Goal: Transaction & Acquisition: Purchase product/service

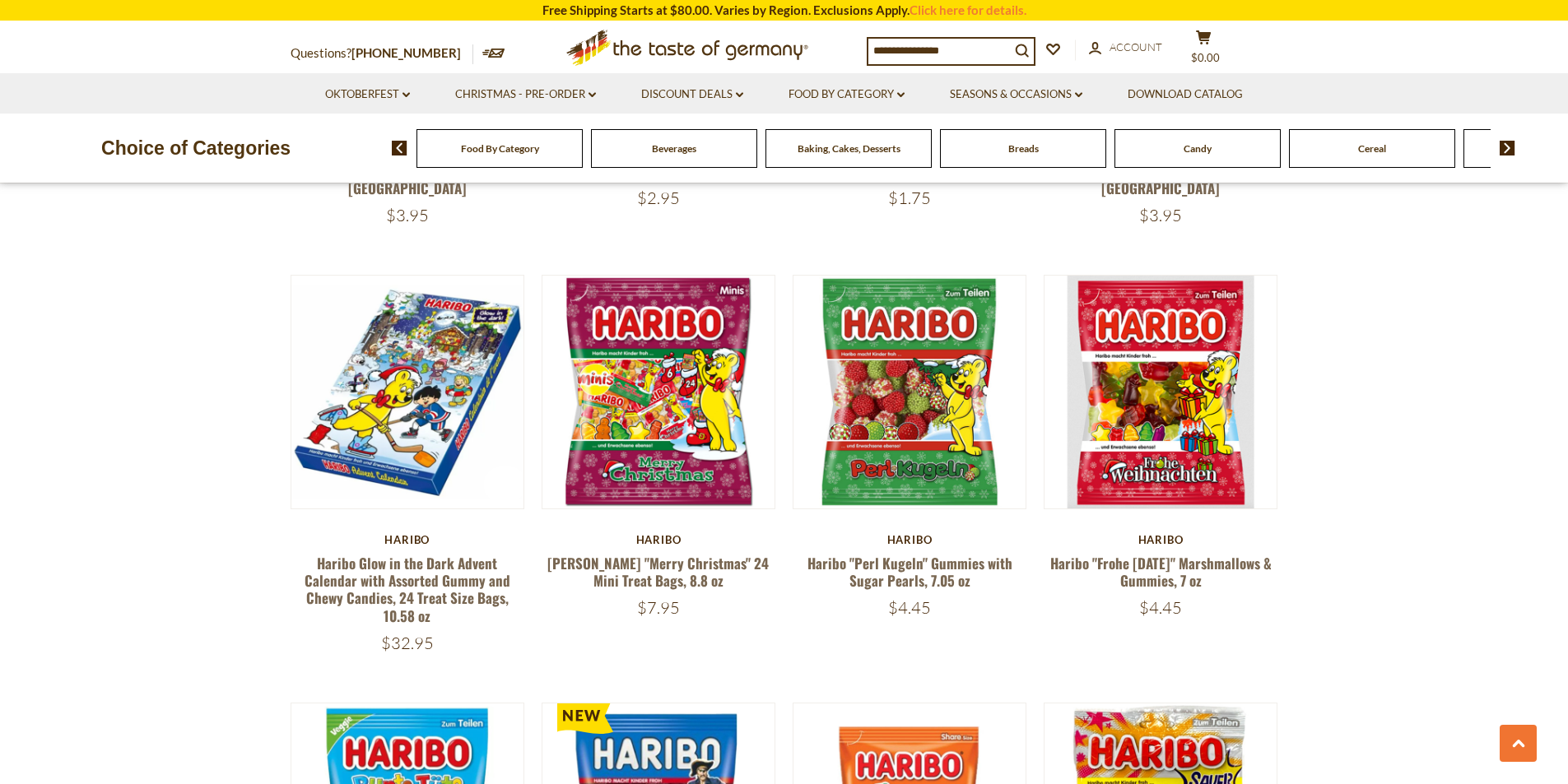
scroll to position [3292, 0]
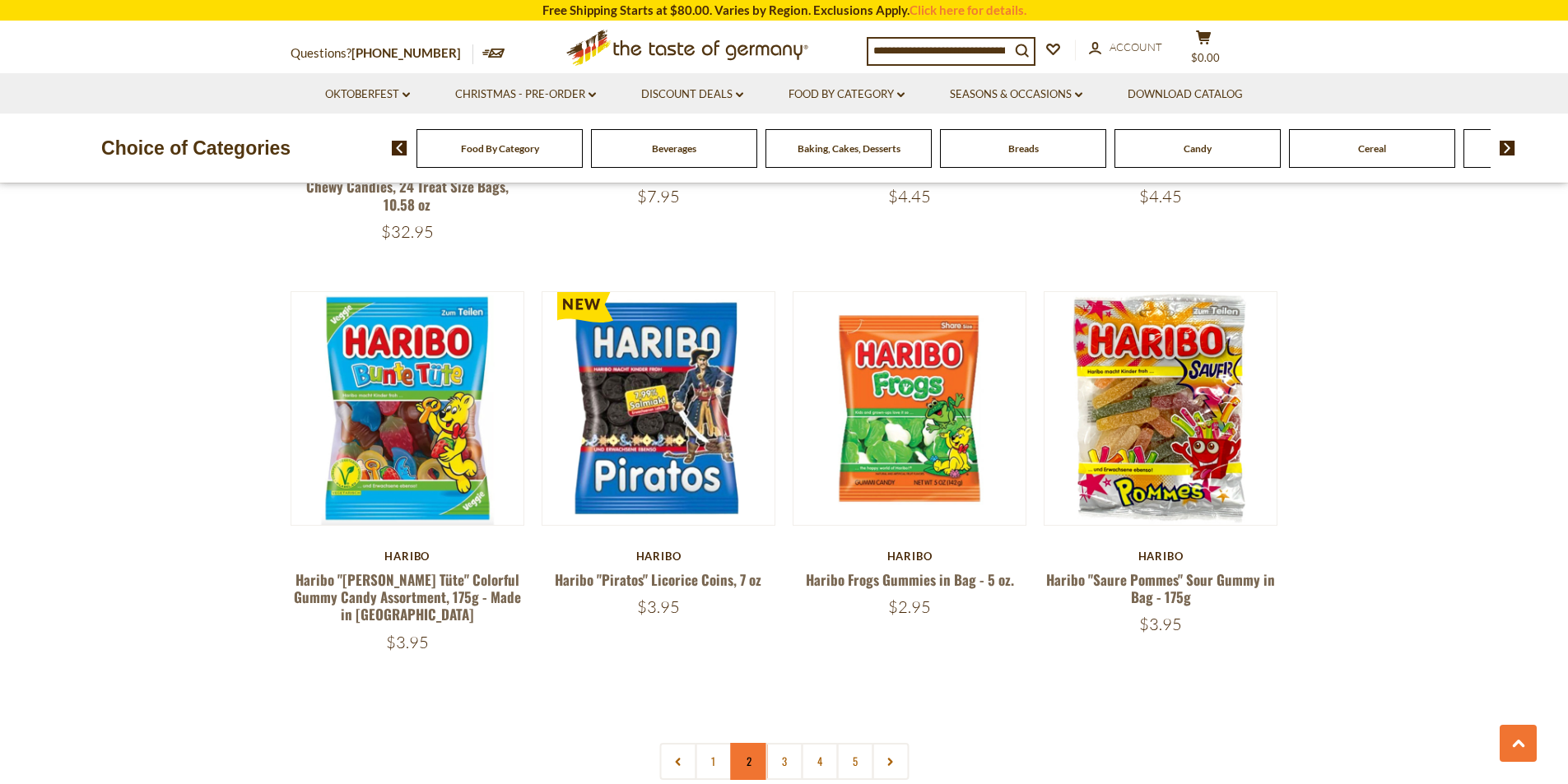
click at [747, 743] on link "2" at bounding box center [748, 762] width 37 height 37
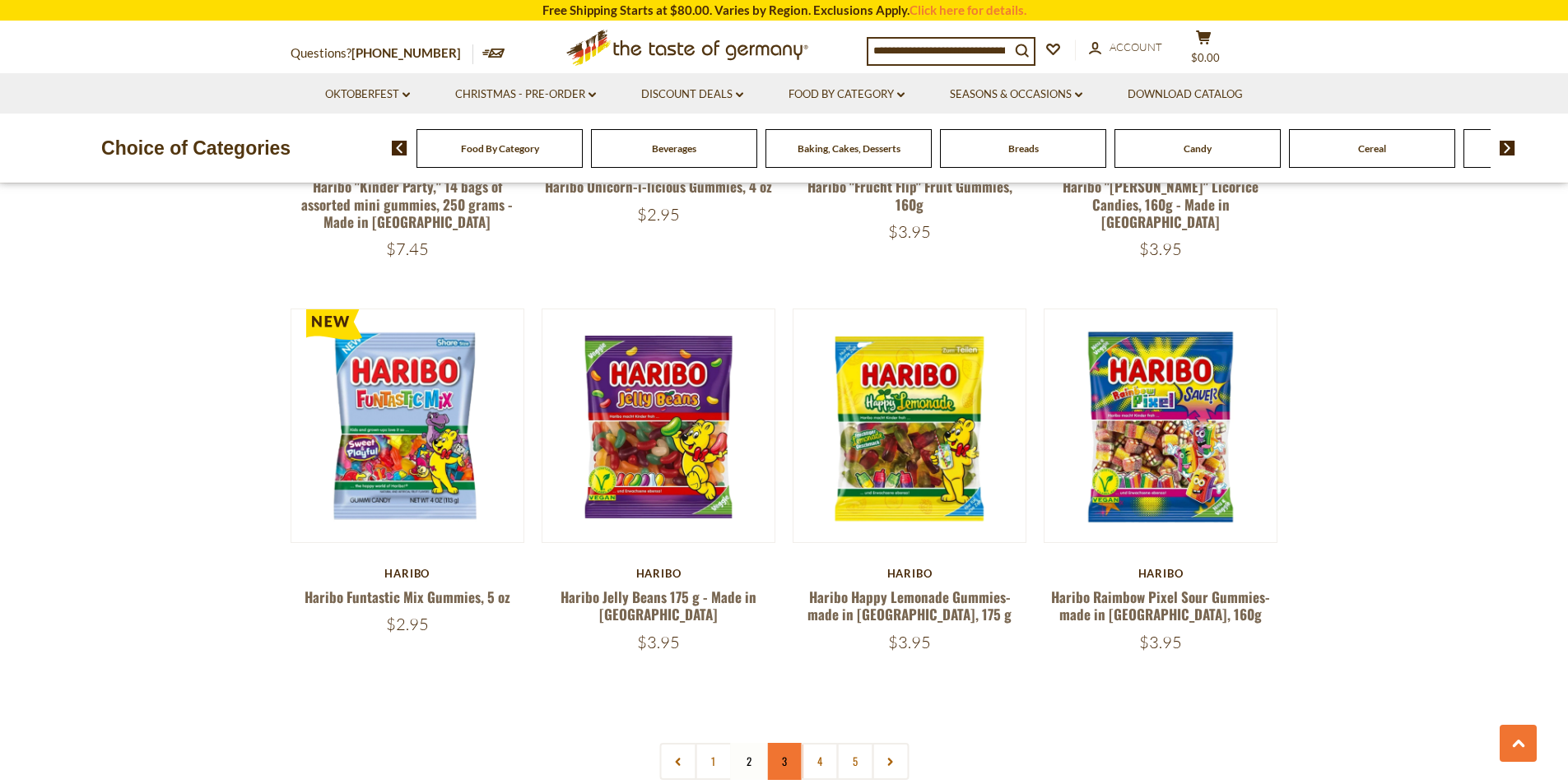
click at [778, 743] on link "3" at bounding box center [784, 762] width 37 height 37
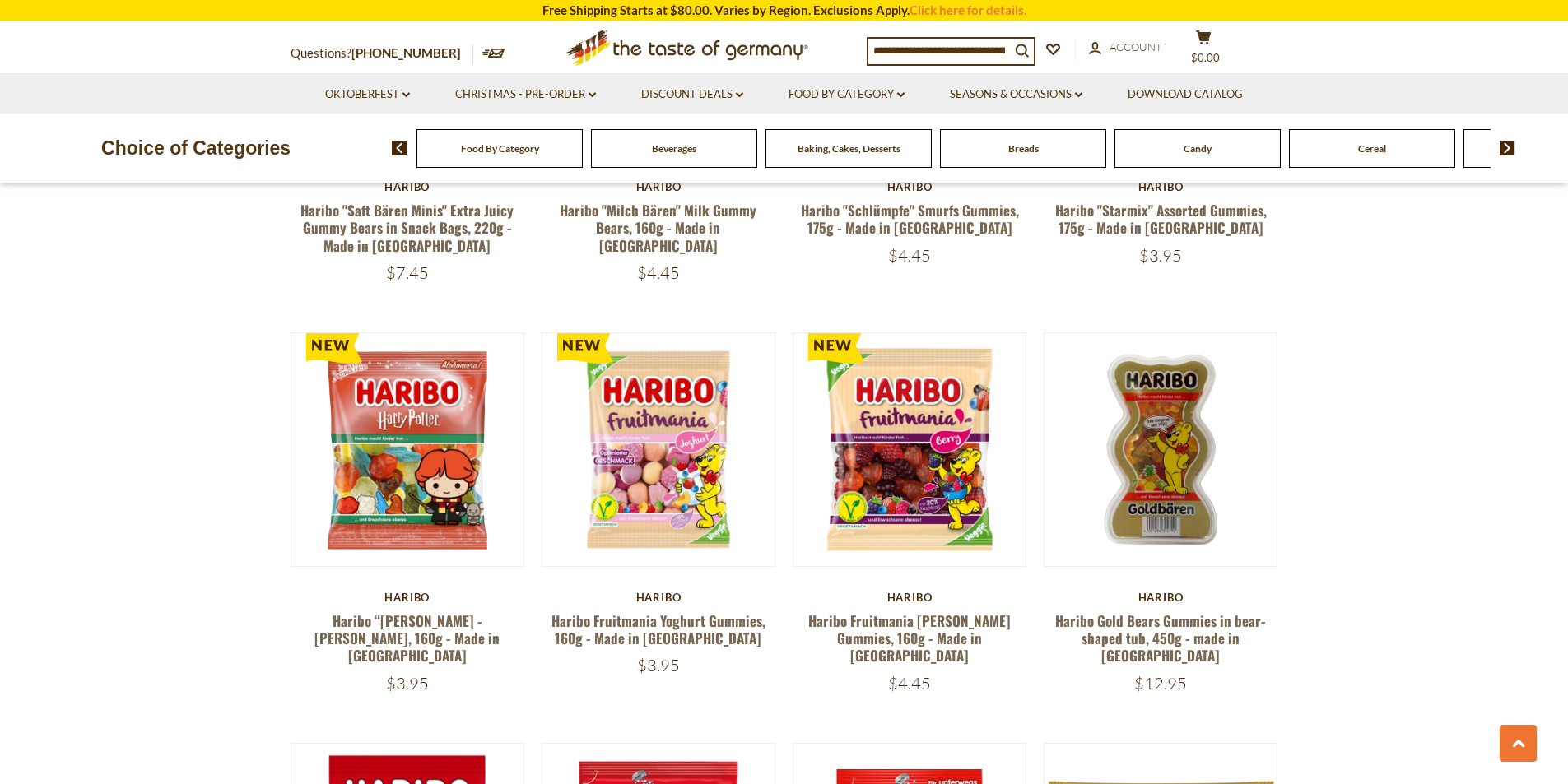
scroll to position [1234, 0]
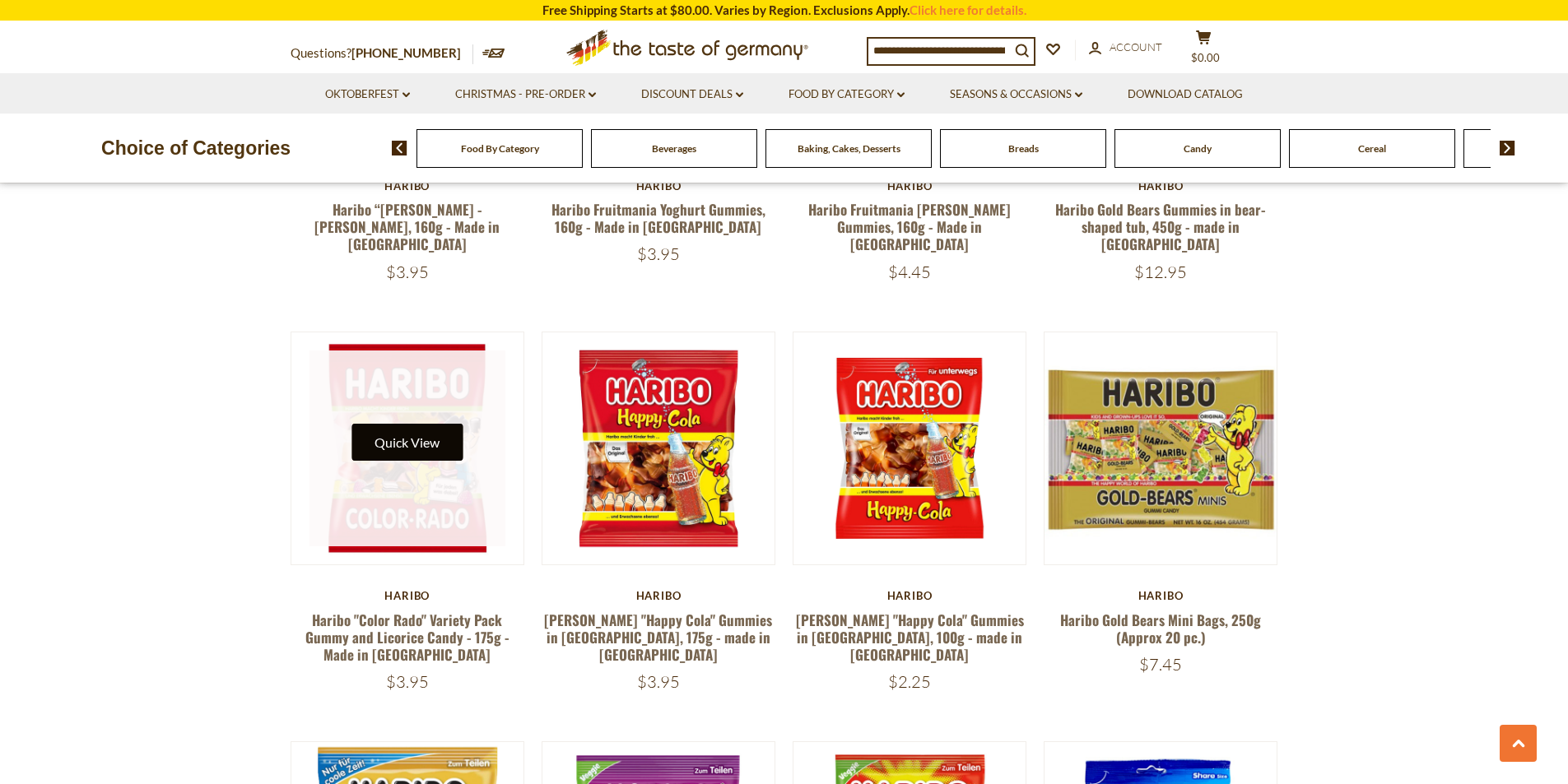
click at [411, 430] on button "Quick View" at bounding box center [407, 442] width 111 height 37
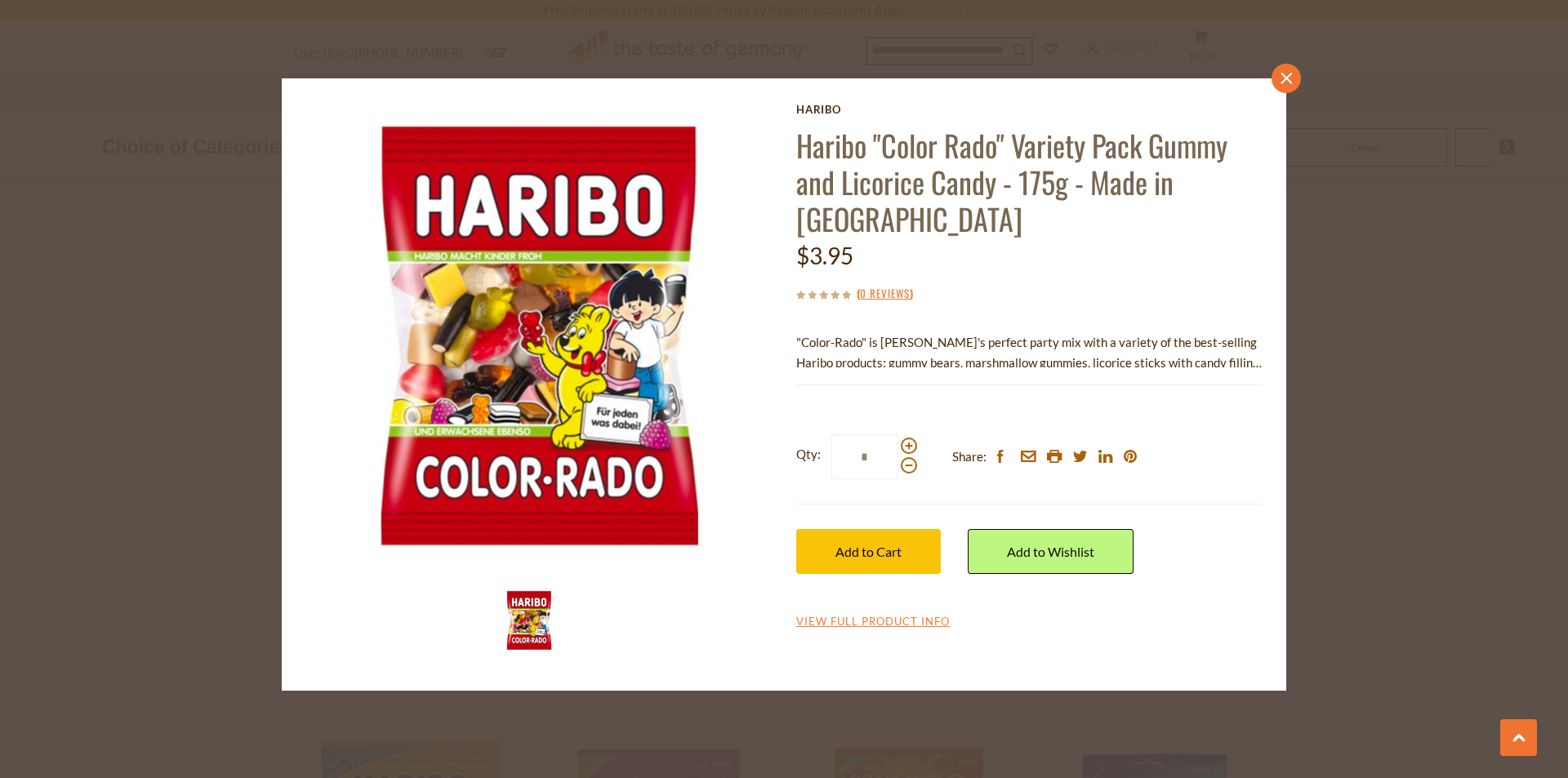
click at [1287, 77] on icon at bounding box center [1287, 78] width 12 height 12
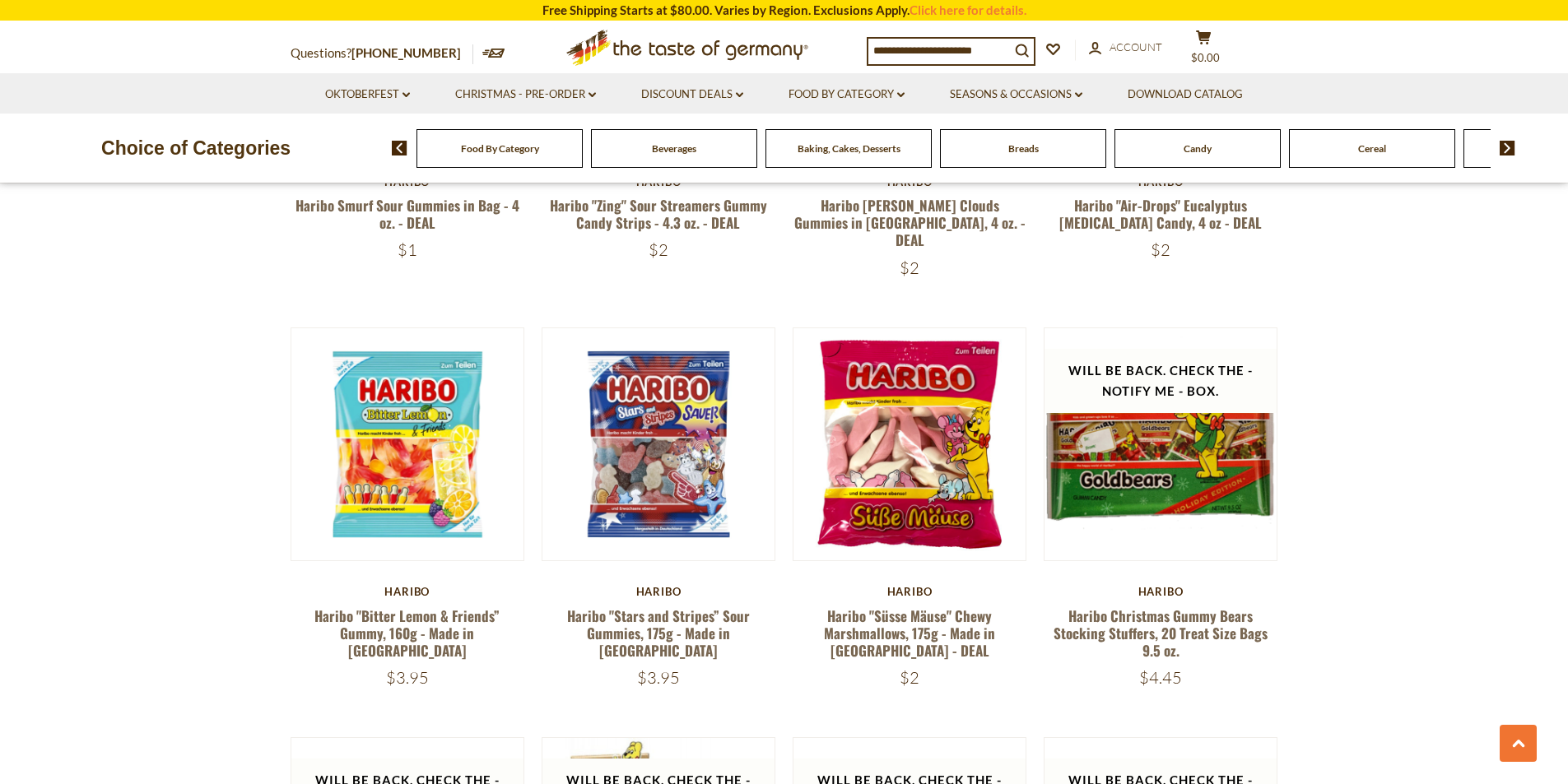
scroll to position [3292, 0]
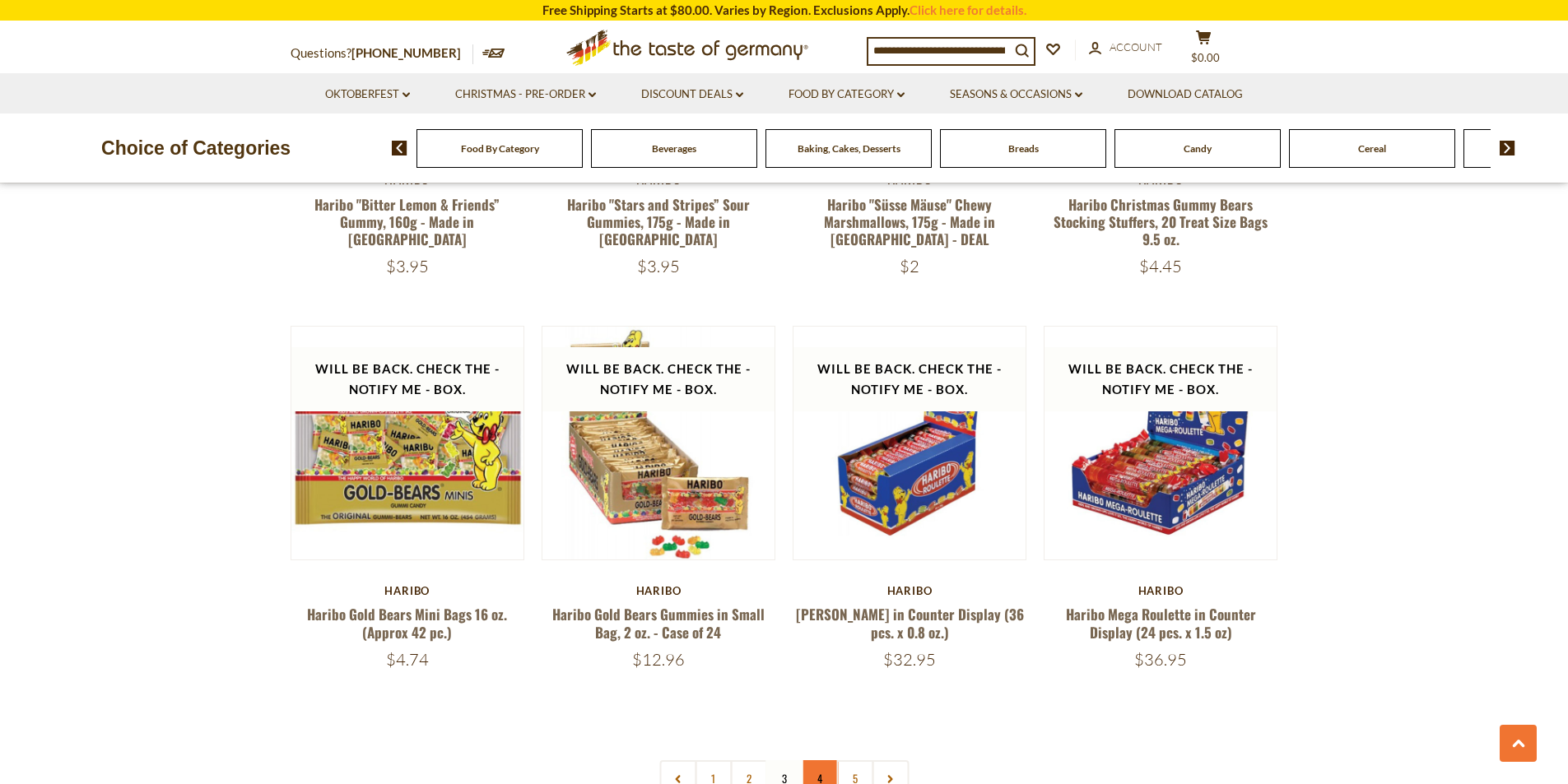
click at [817, 761] on link "4" at bounding box center [819, 779] width 37 height 37
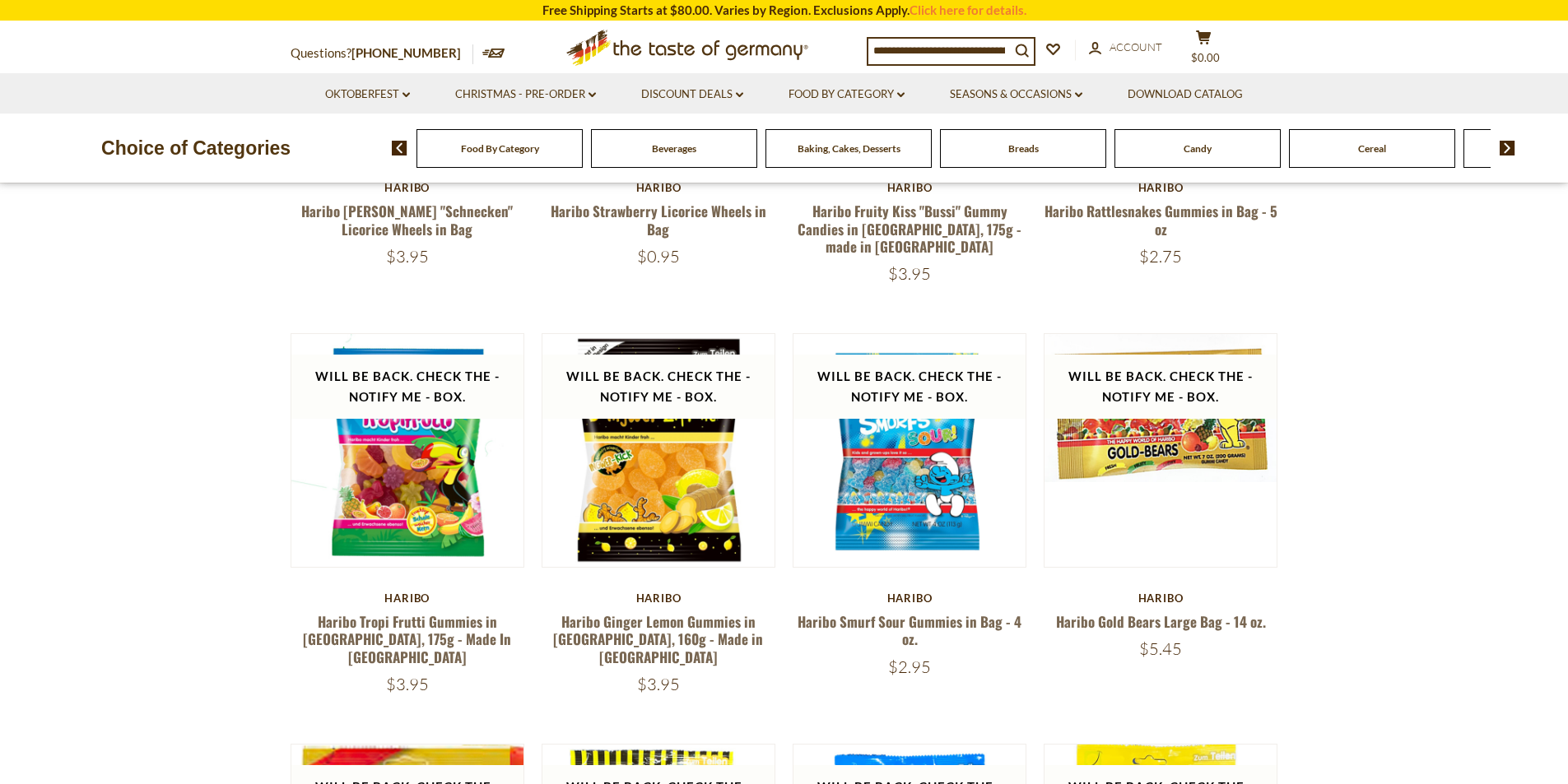
scroll to position [823, 0]
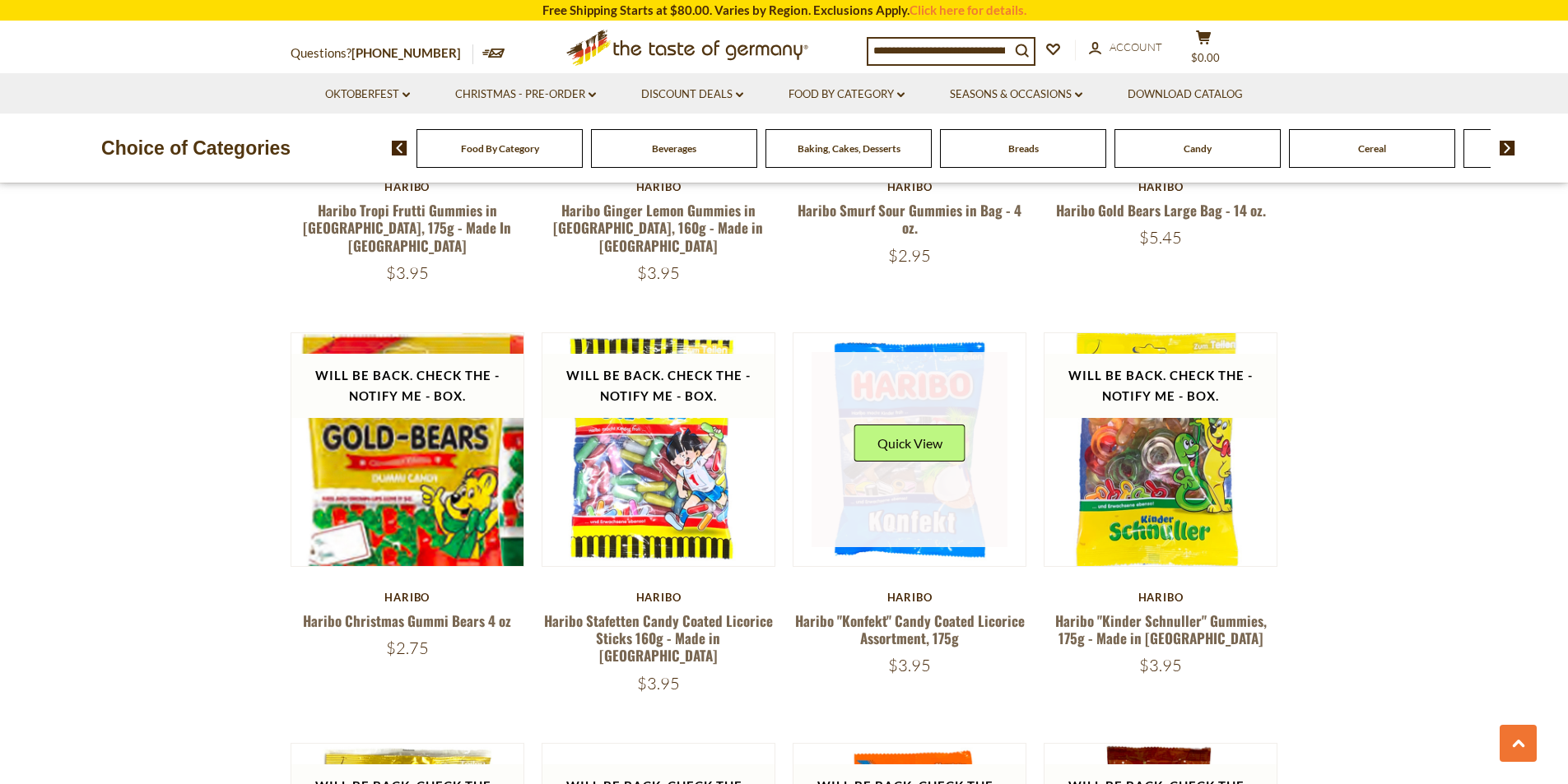
click at [921, 467] on link at bounding box center [909, 450] width 196 height 196
